Goal: Task Accomplishment & Management: Complete application form

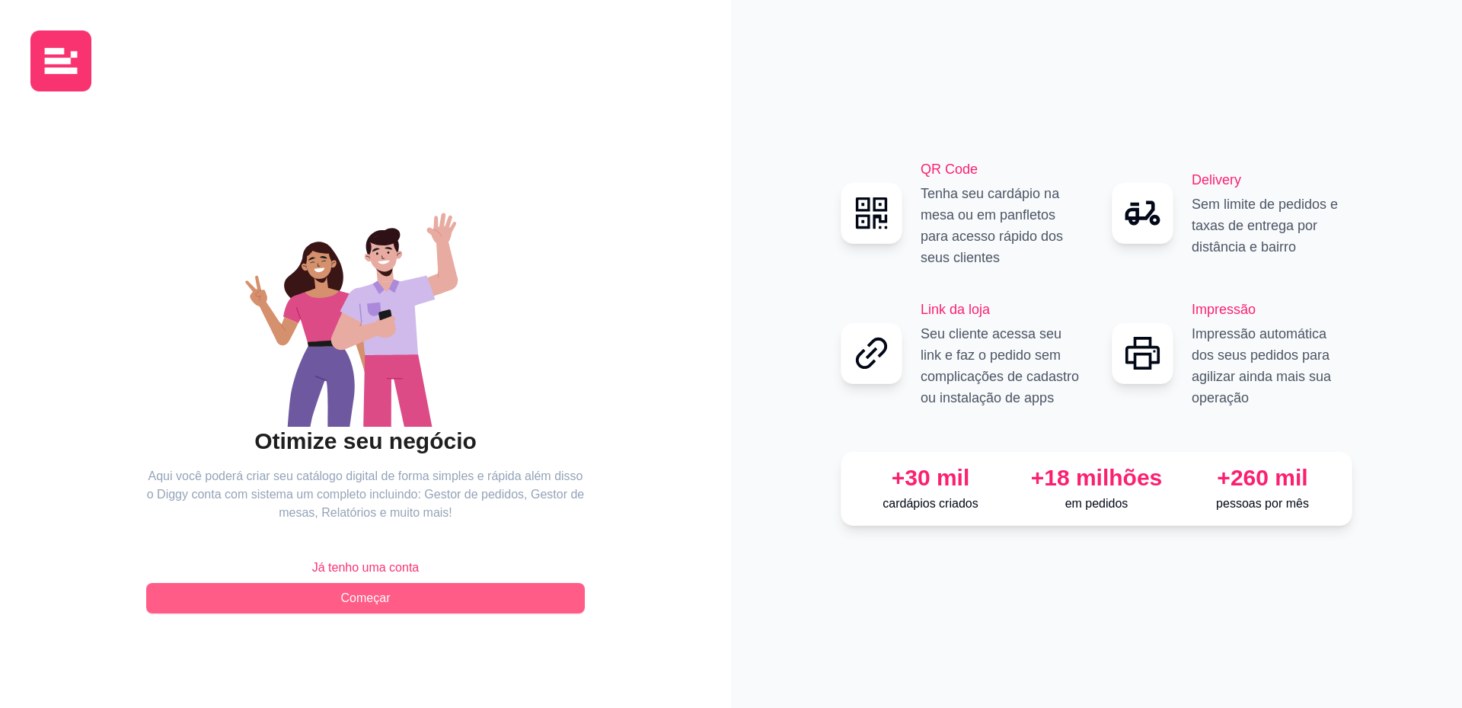
click at [379, 599] on span "Começar" at bounding box center [366, 598] width 50 height 18
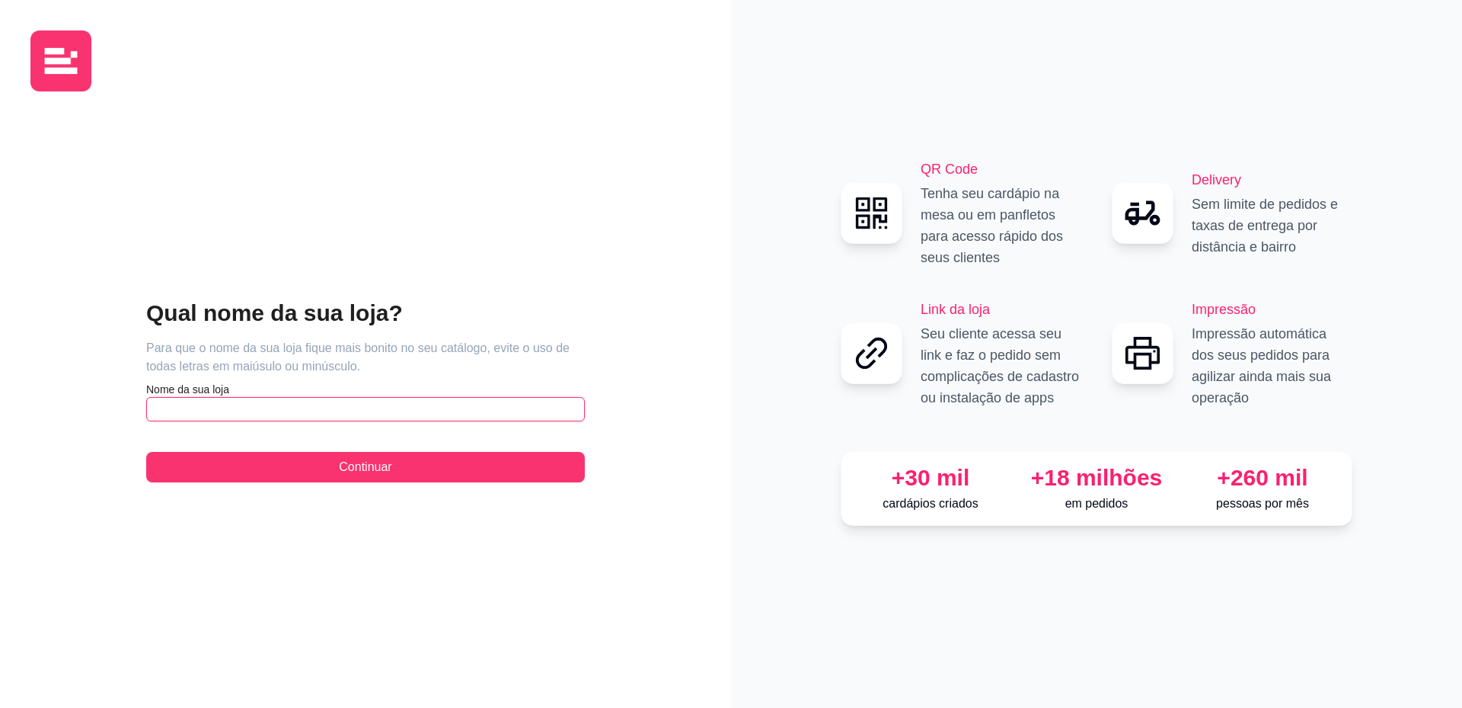
click at [257, 417] on input "text" at bounding box center [365, 409] width 439 height 24
type input "p"
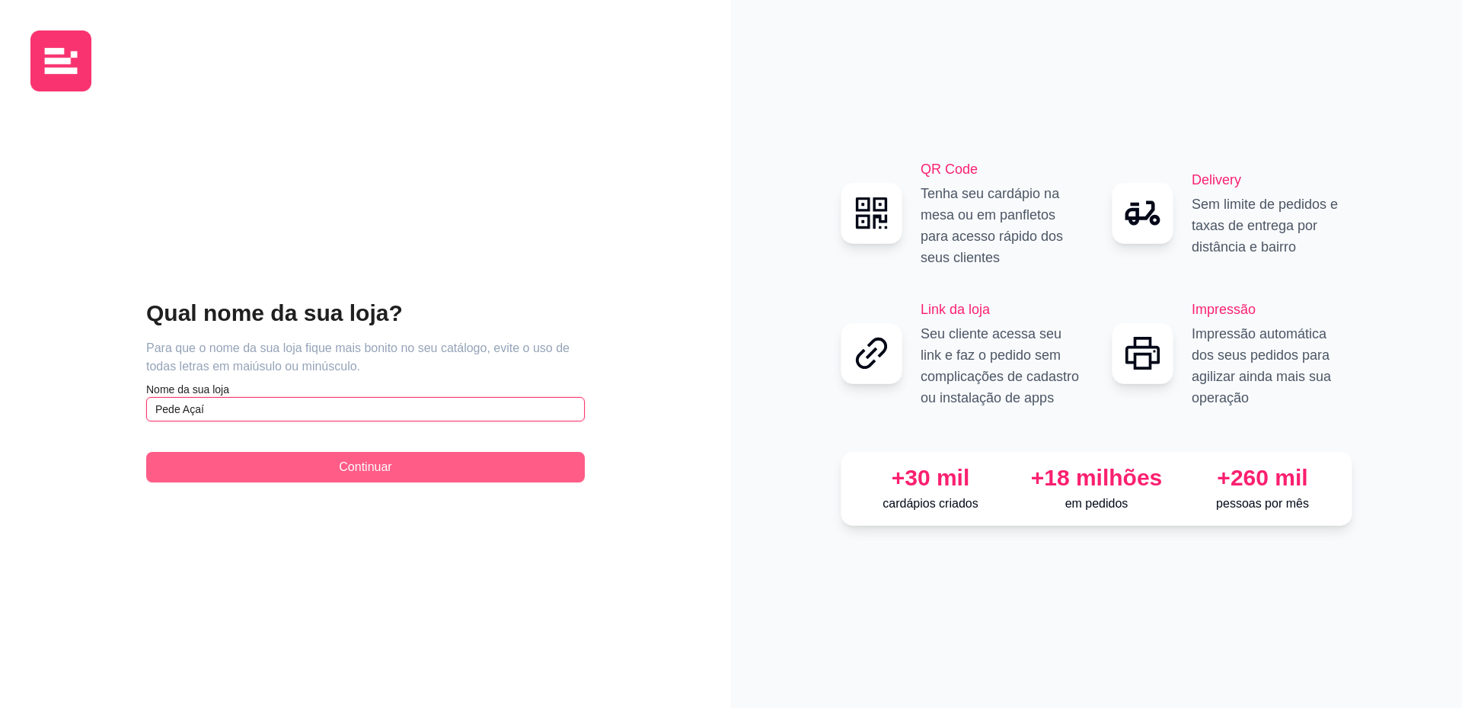
type input "Pede Açaí"
click at [420, 474] on button "Continuar" at bounding box center [365, 467] width 439 height 30
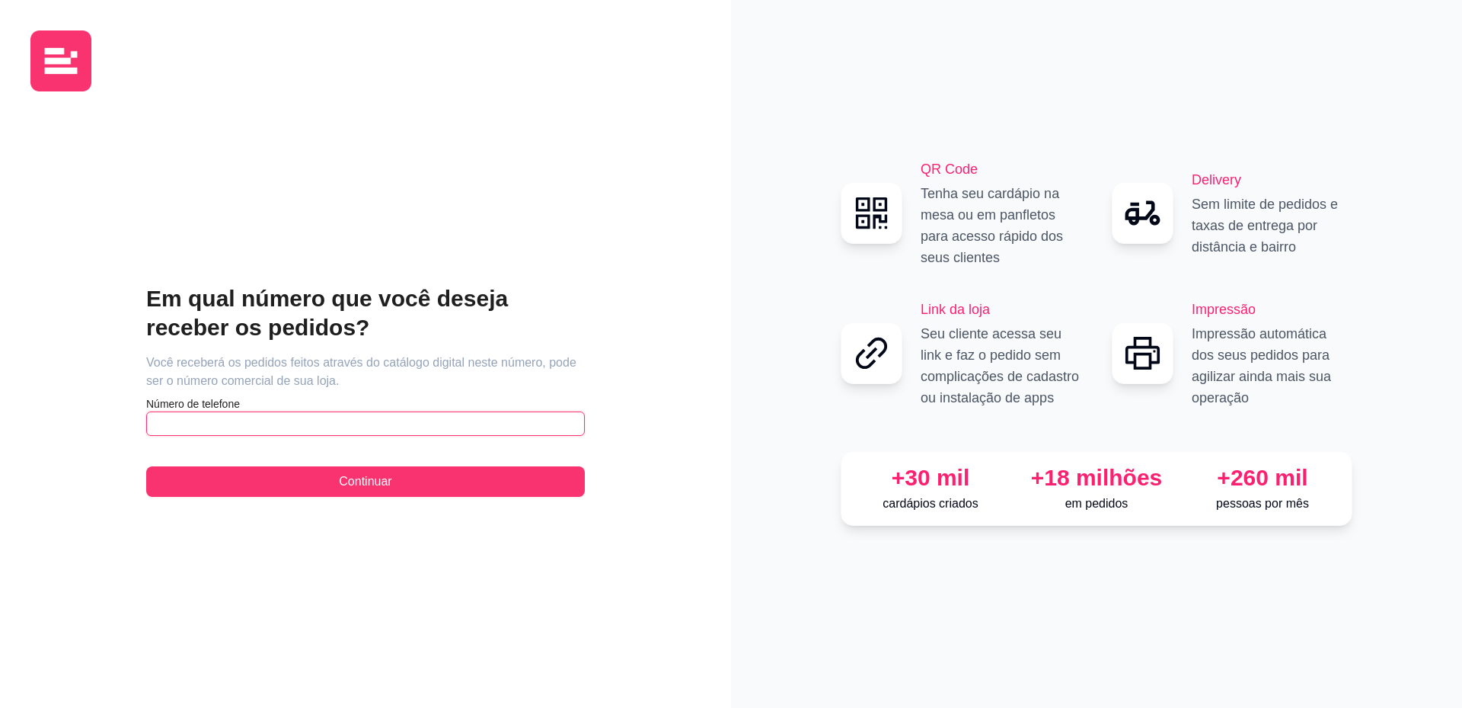
click at [238, 424] on input "text" at bounding box center [365, 423] width 439 height 24
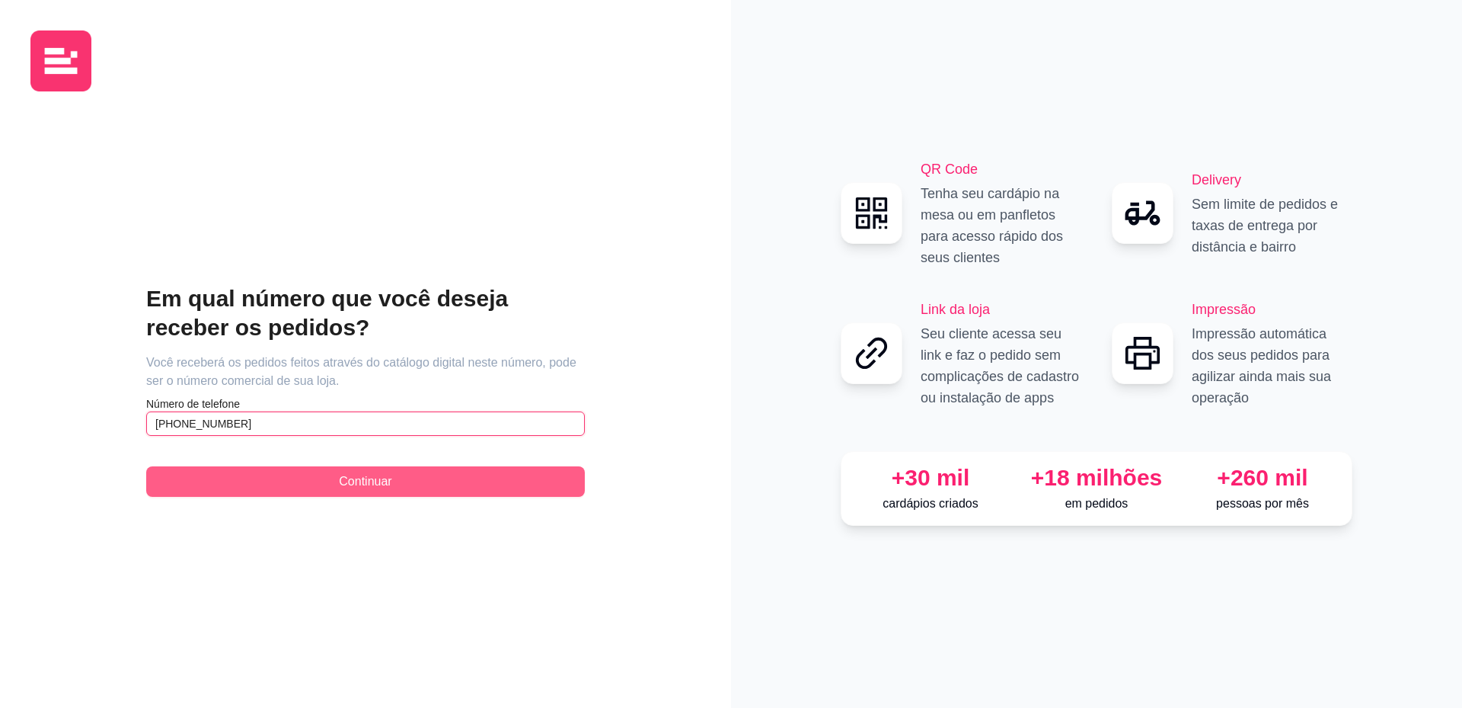
type input "[PHONE_NUMBER]"
click at [359, 486] on span "Continuar" at bounding box center [365, 481] width 53 height 18
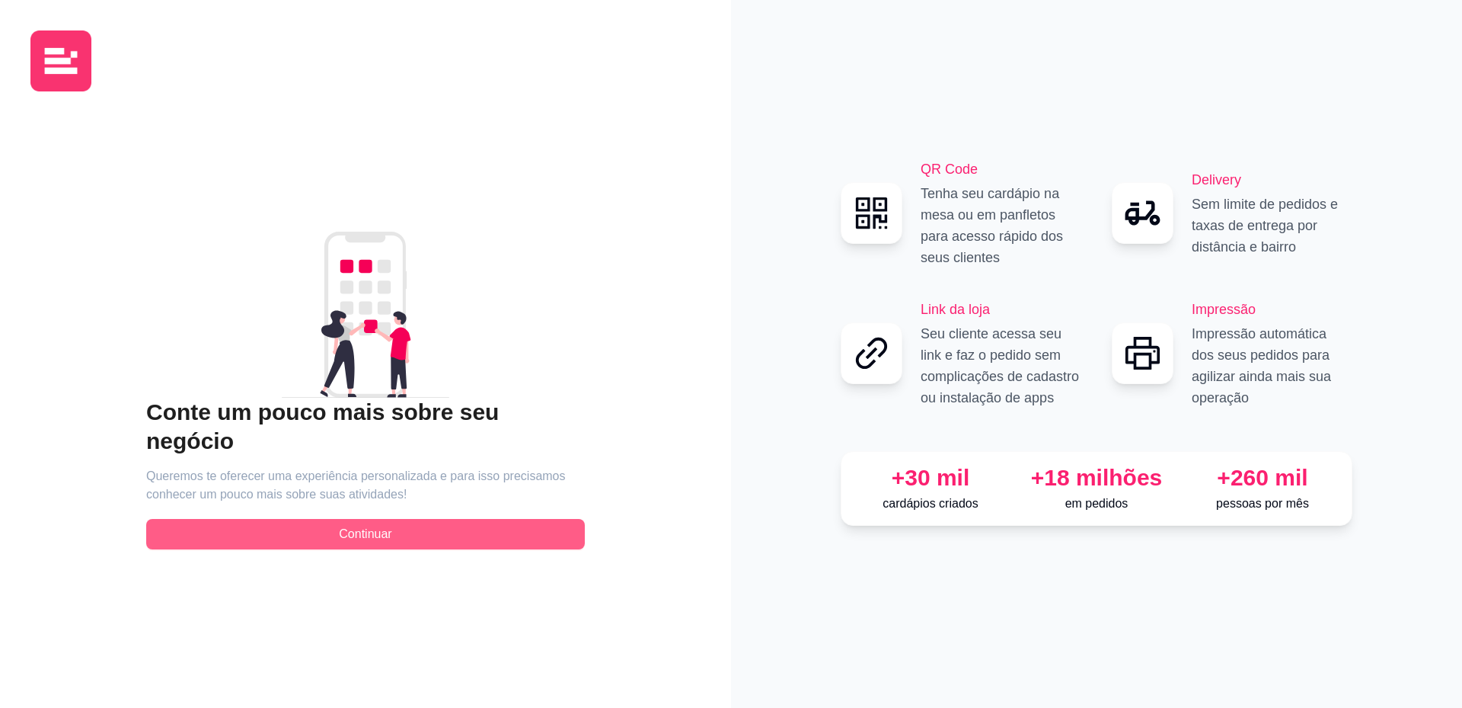
click at [369, 525] on span "Continuar" at bounding box center [365, 534] width 53 height 18
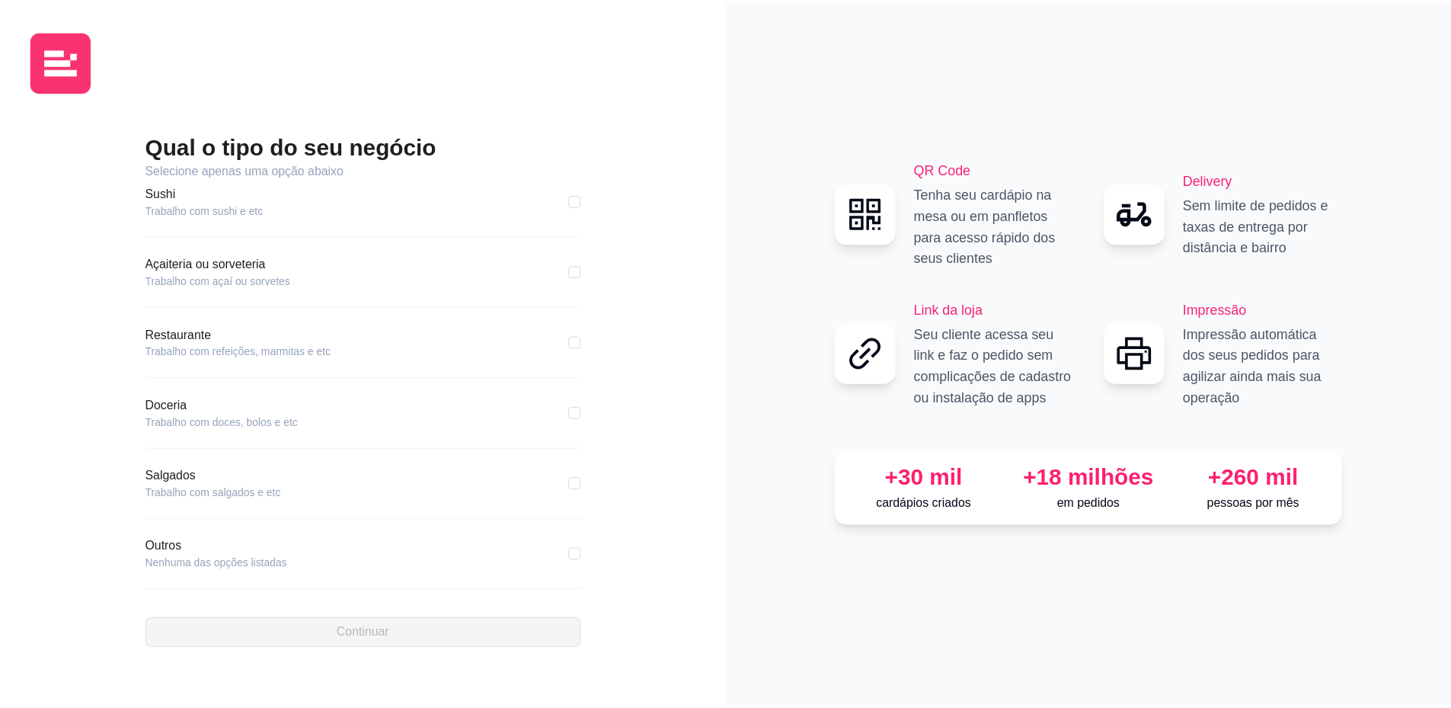
scroll to position [158, 0]
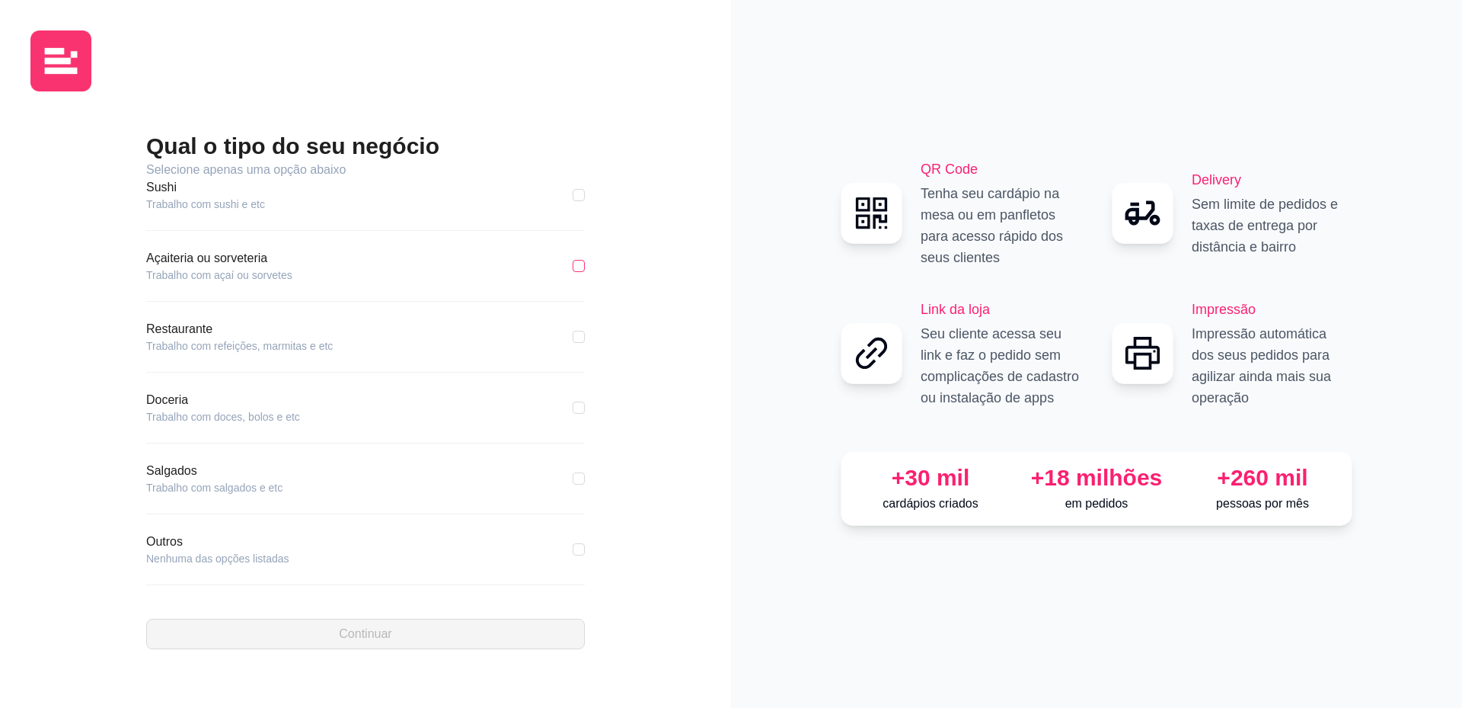
click at [573, 267] on input "checkbox" at bounding box center [579, 266] width 12 height 12
checkbox input "true"
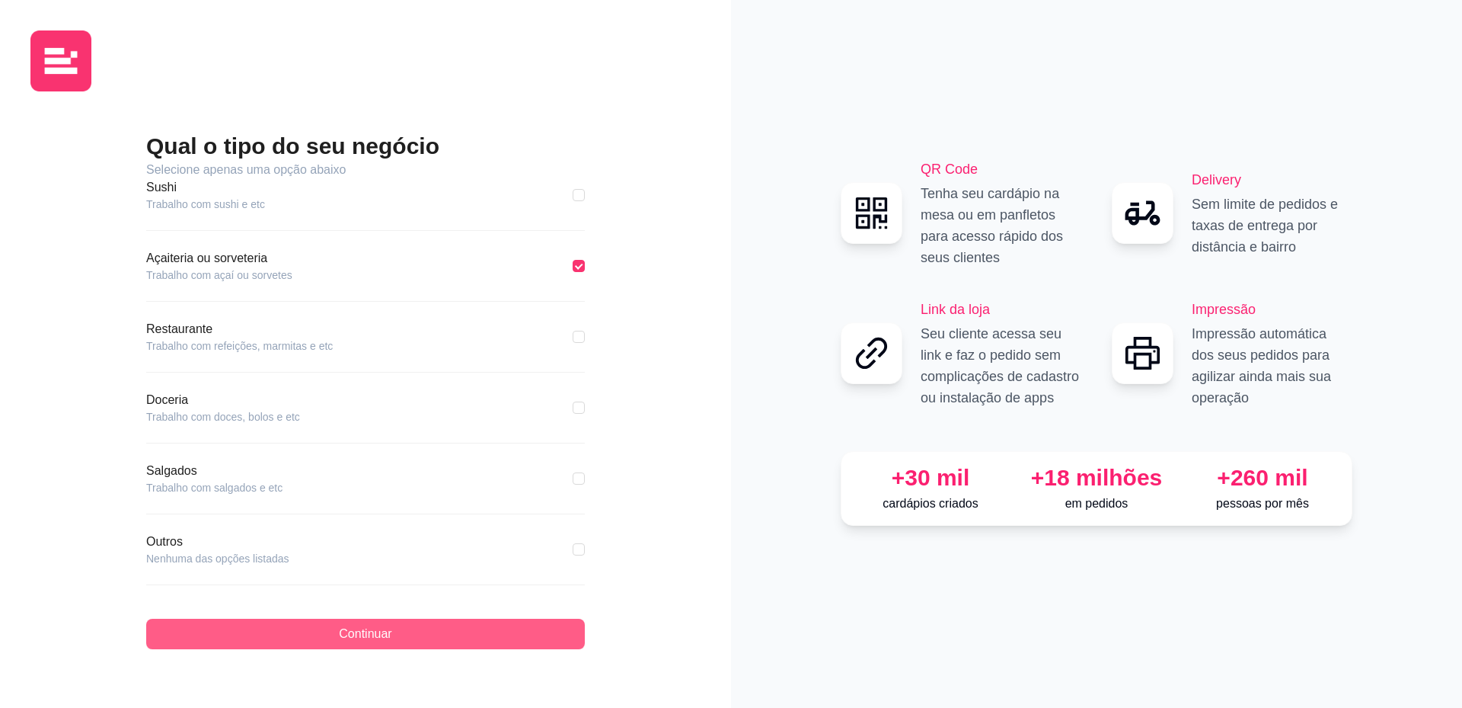
click at [417, 641] on button "Continuar" at bounding box center [365, 633] width 439 height 30
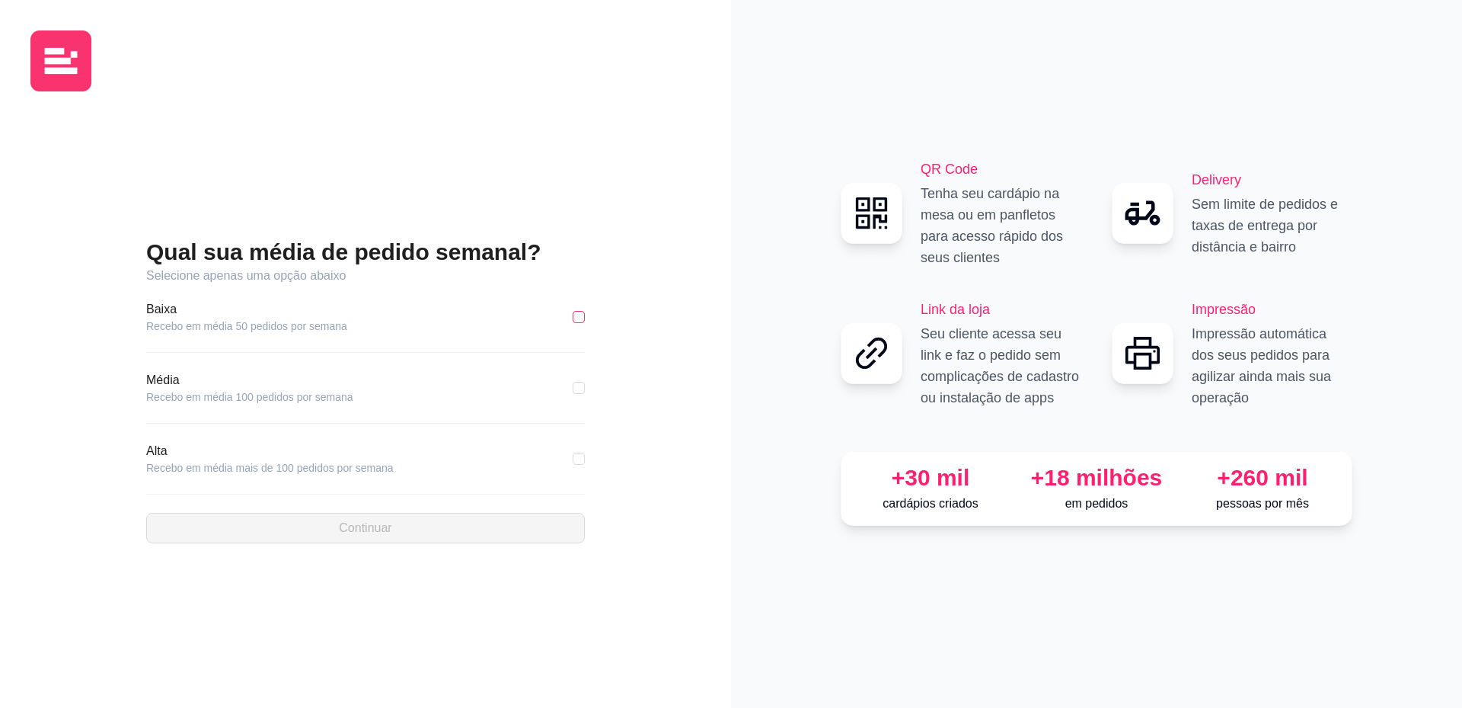
click at [584, 316] on input "checkbox" at bounding box center [579, 317] width 12 height 12
checkbox input "true"
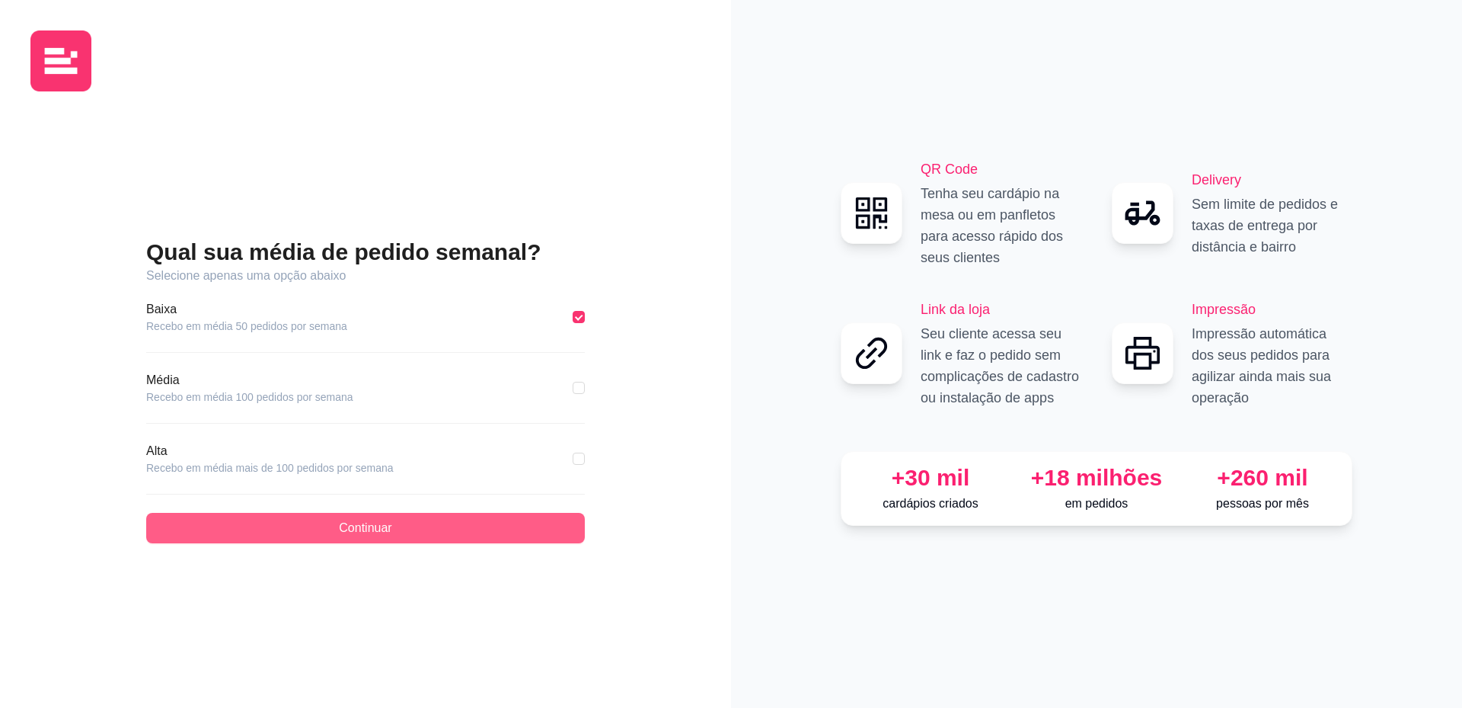
click at [402, 531] on button "Continuar" at bounding box center [365, 528] width 439 height 30
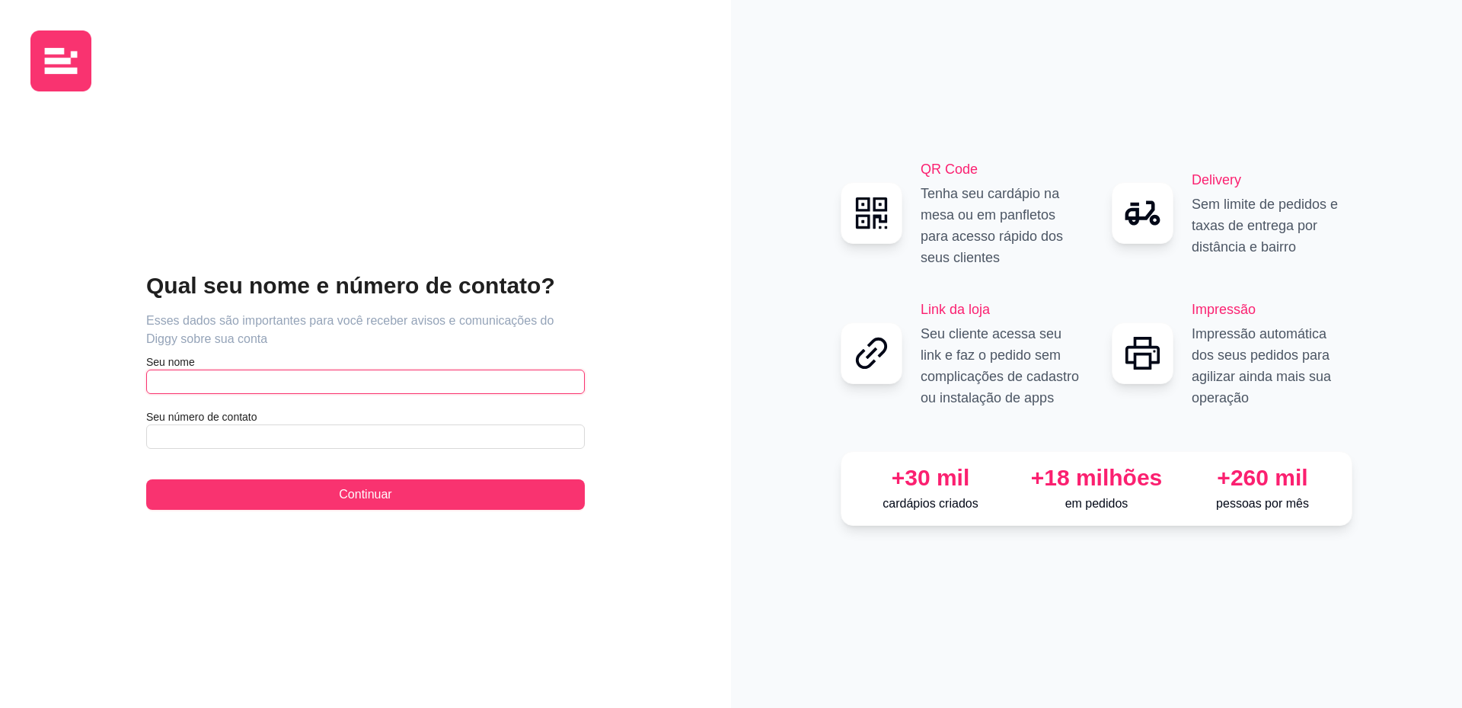
click at [235, 383] on input "text" at bounding box center [365, 381] width 439 height 24
type input "[PERSON_NAME]"
click at [225, 439] on input "text" at bounding box center [365, 436] width 439 height 24
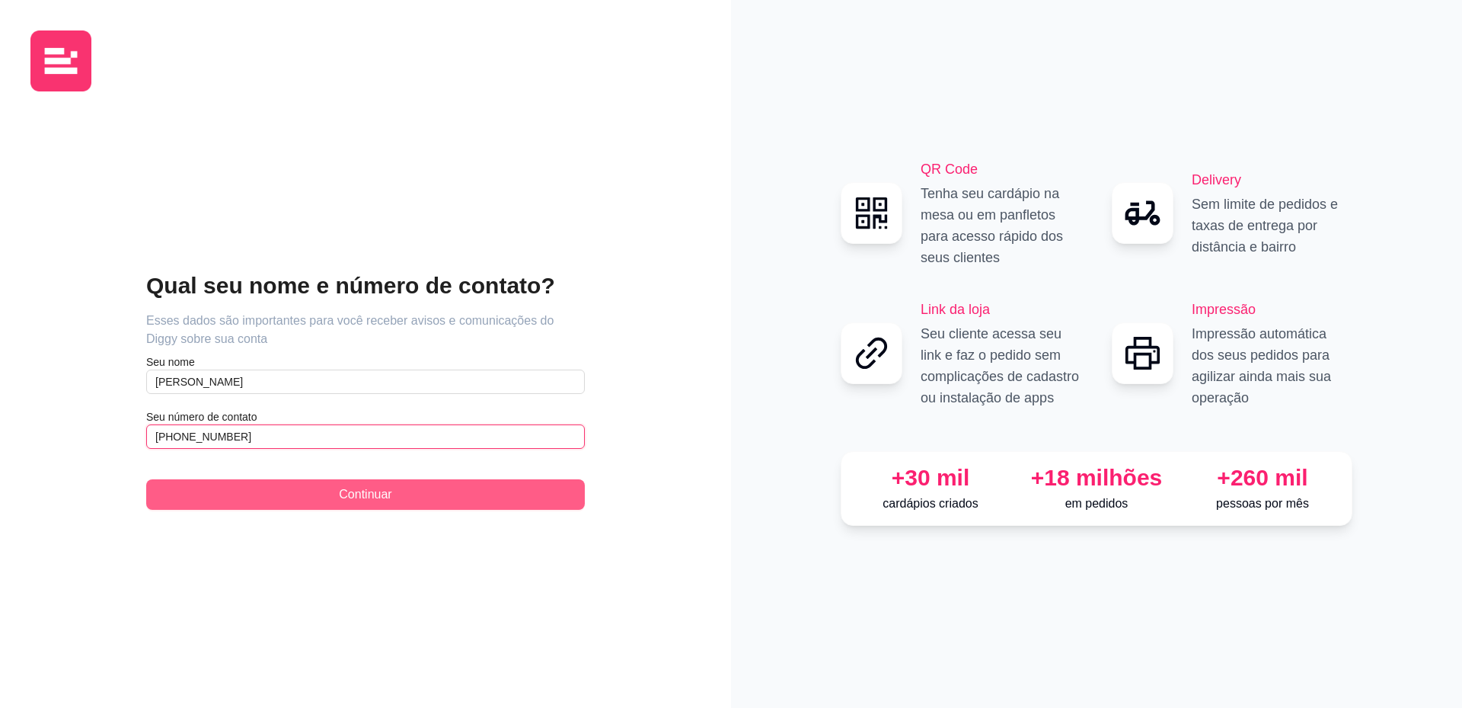
type input "[PHONE_NUMBER]"
click at [315, 497] on button "Continuar" at bounding box center [365, 494] width 439 height 30
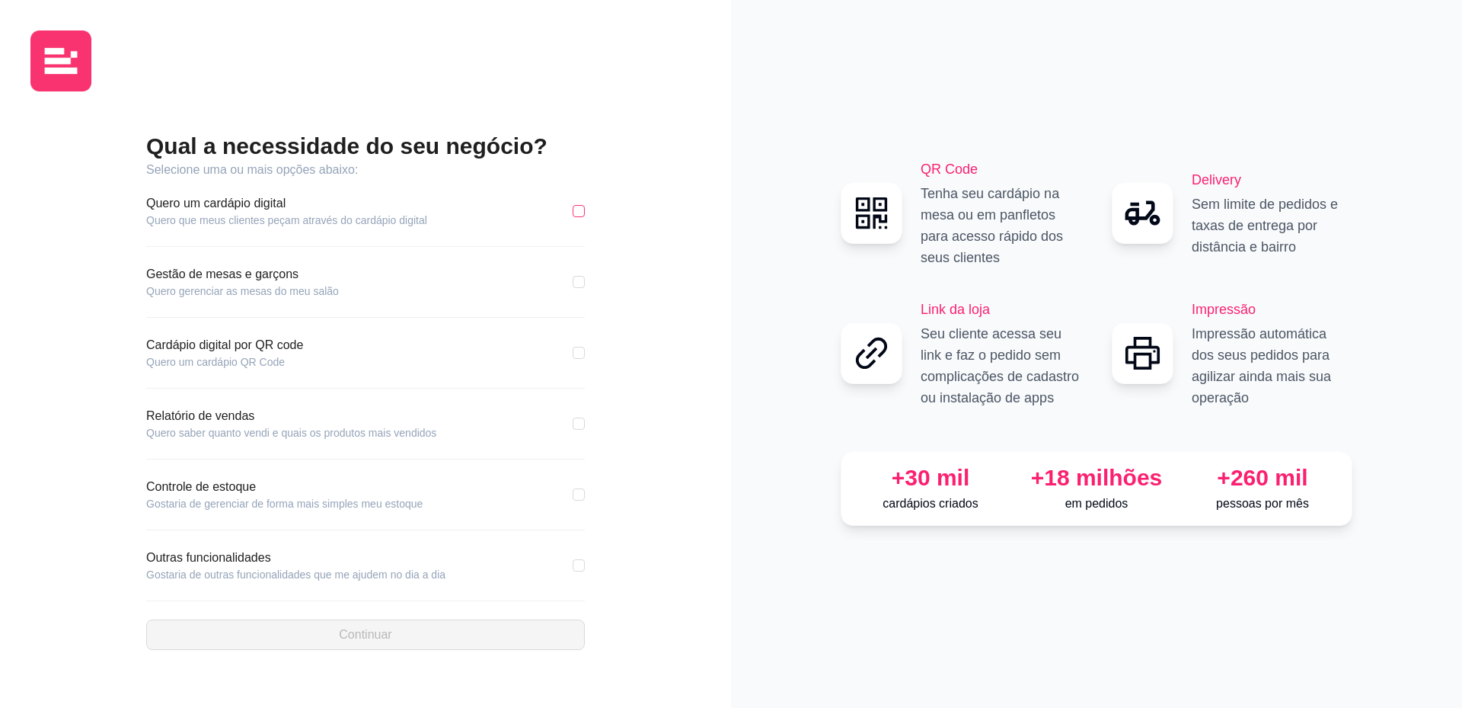
click at [576, 209] on input "checkbox" at bounding box center [579, 211] width 12 height 12
checkbox input "true"
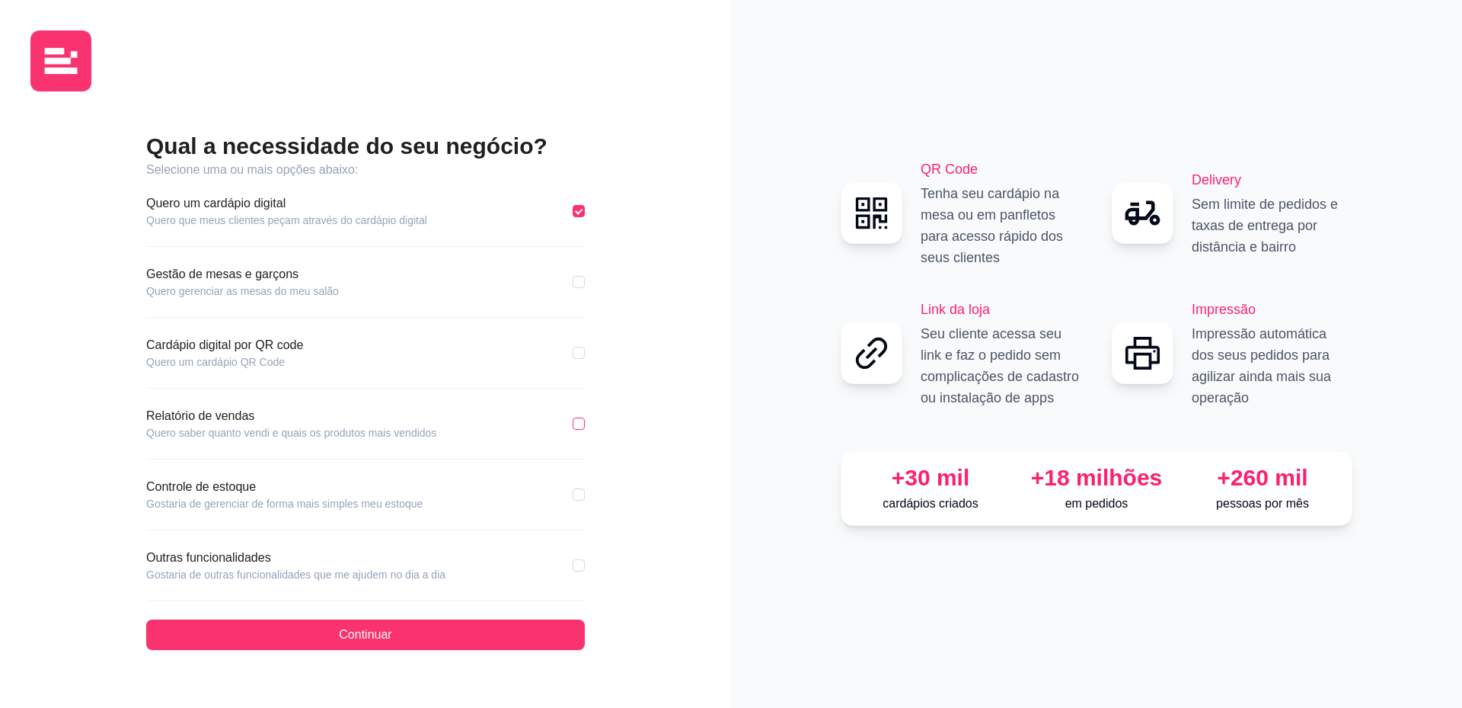
click at [577, 425] on input "checkbox" at bounding box center [579, 423] width 12 height 12
checkbox input "true"
click at [580, 564] on input "checkbox" at bounding box center [579, 565] width 12 height 12
checkbox input "true"
click at [581, 497] on input "checkbox" at bounding box center [579, 494] width 12 height 12
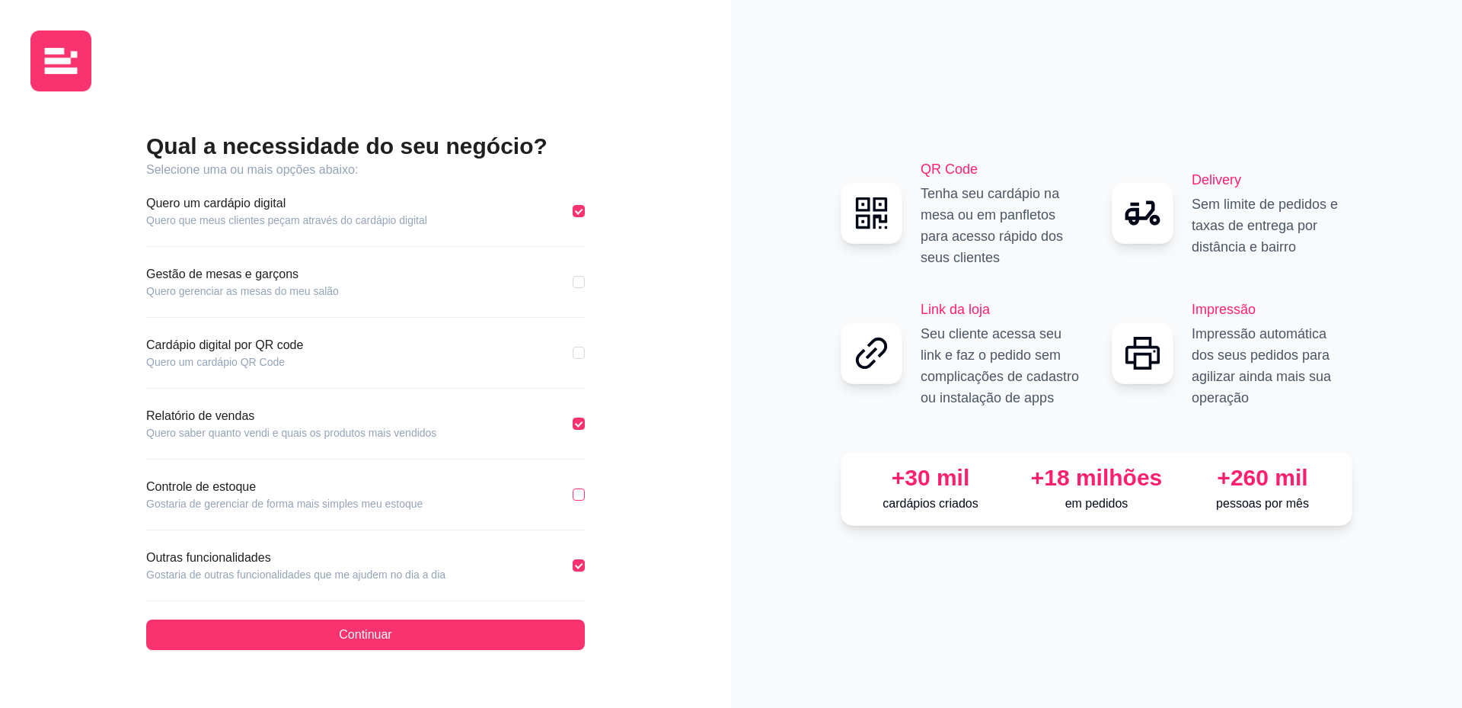
checkbox input "true"
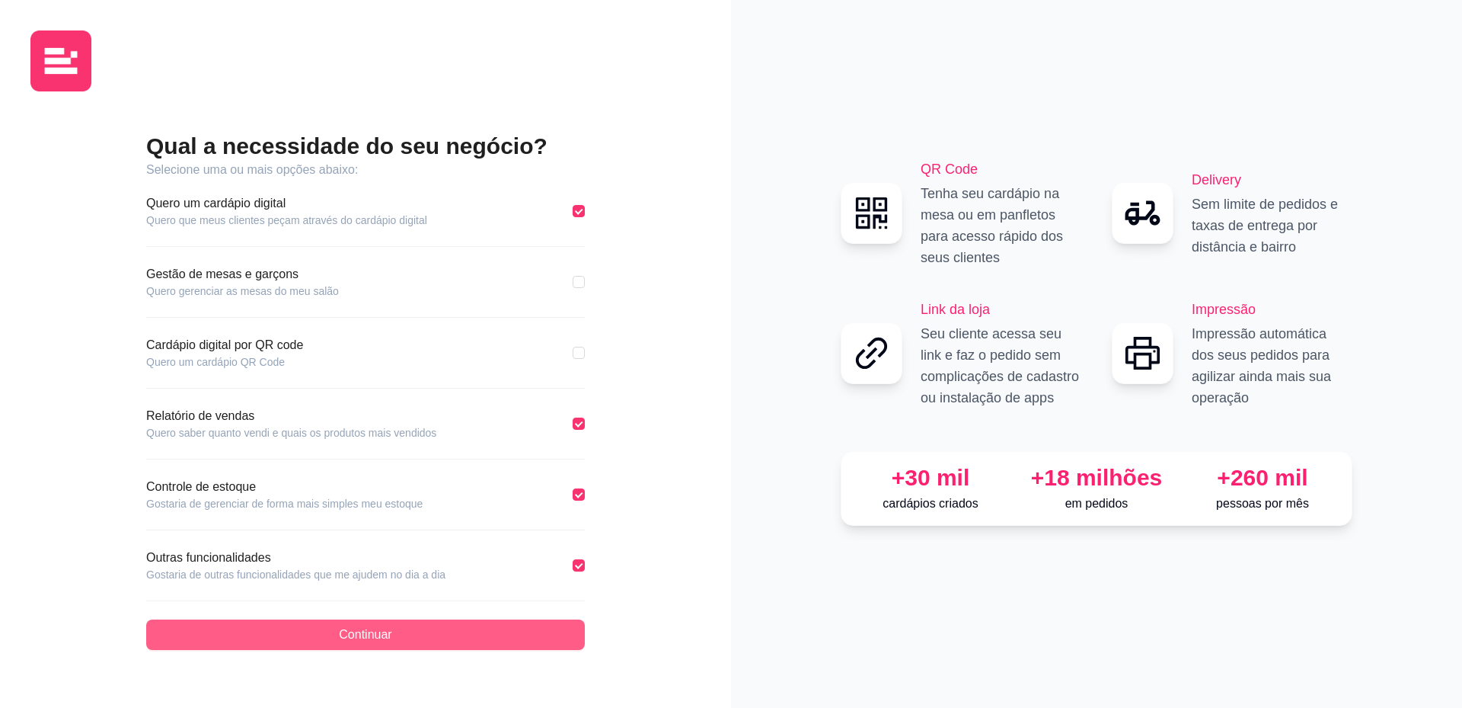
click at [396, 635] on button "Continuar" at bounding box center [365, 634] width 439 height 30
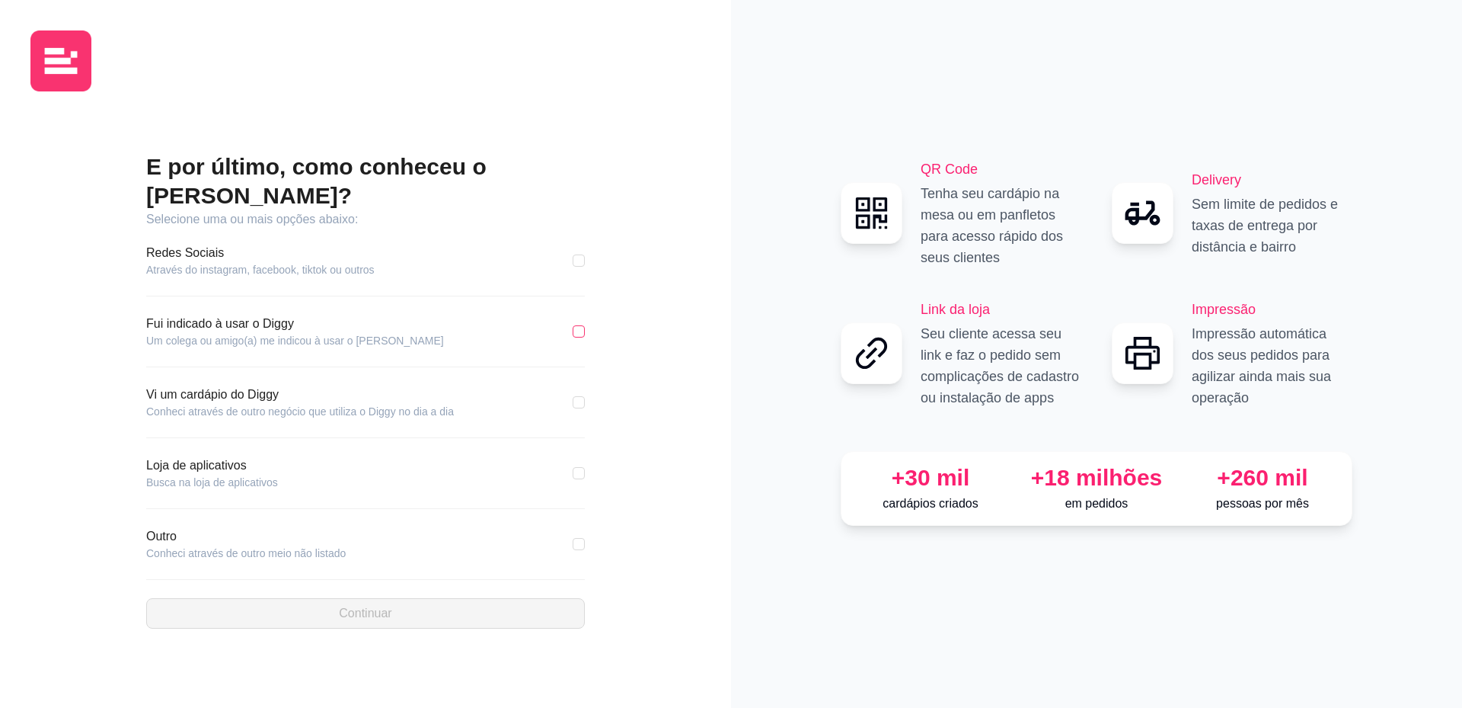
click at [577, 325] on input "checkbox" at bounding box center [579, 331] width 12 height 12
checkbox input "true"
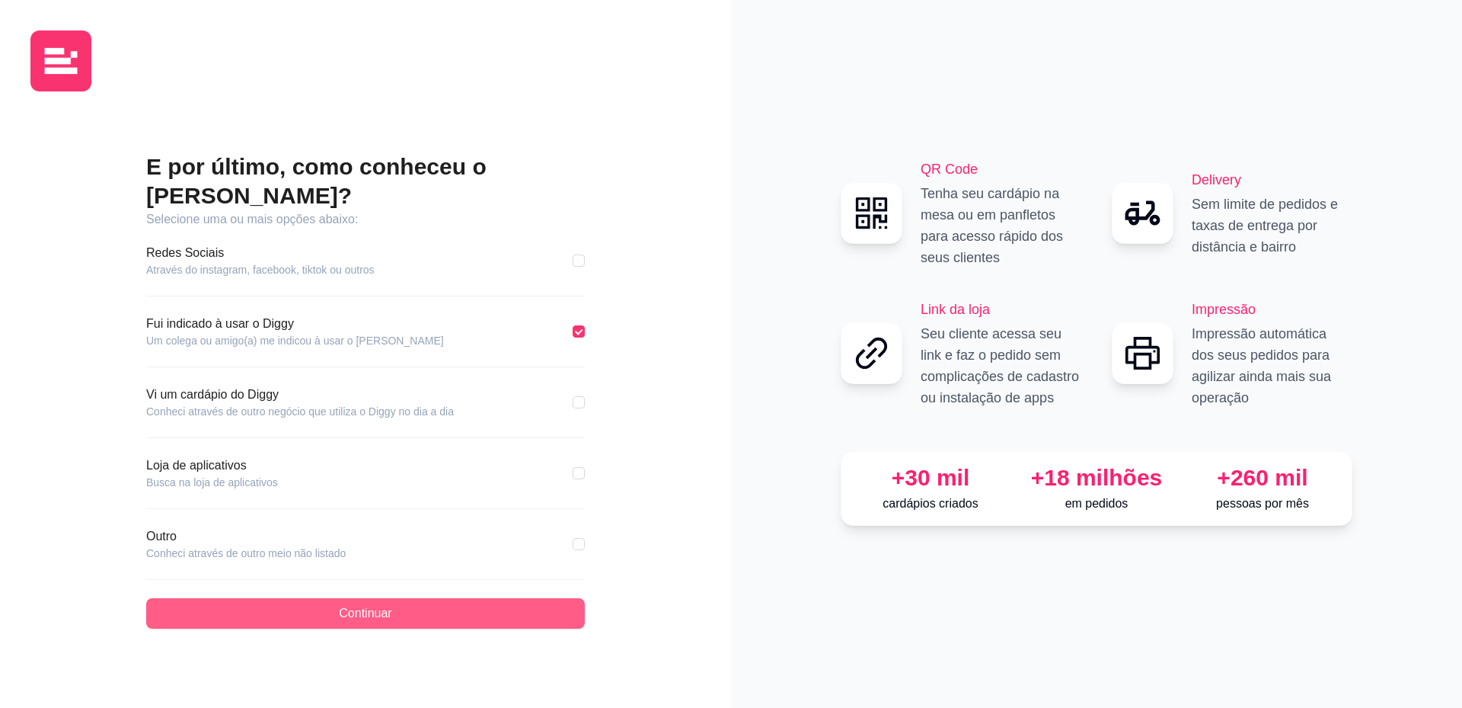
click at [427, 605] on button "Continuar" at bounding box center [365, 613] width 439 height 30
